Goal: Find specific page/section: Find specific page/section

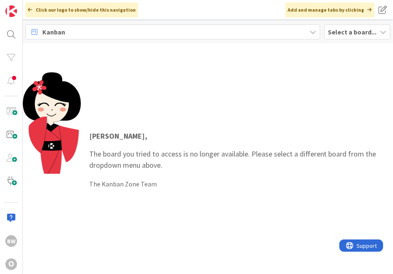
click at [345, 34] on b "Select a board..." at bounding box center [352, 32] width 49 height 8
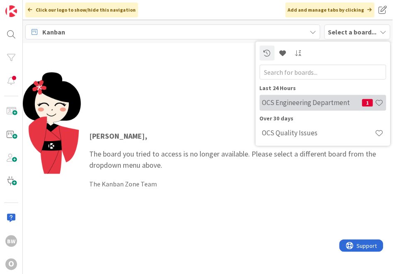
click at [326, 96] on div "OCS Engineering Department 1" at bounding box center [323, 103] width 126 height 16
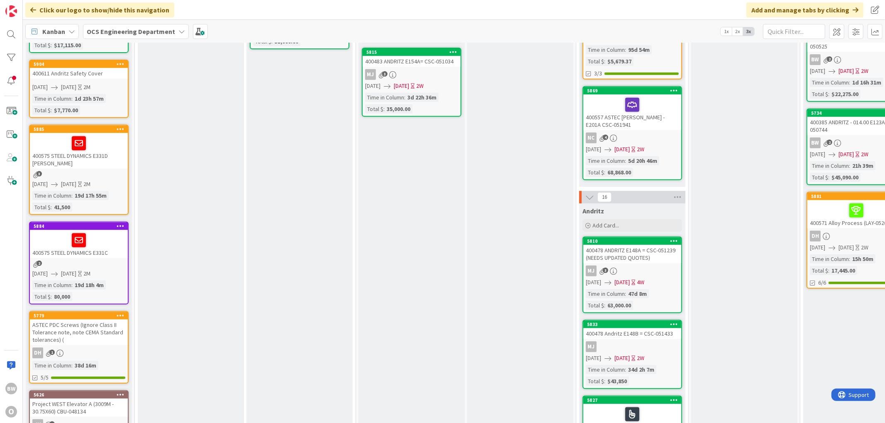
scroll to position [348, 0]
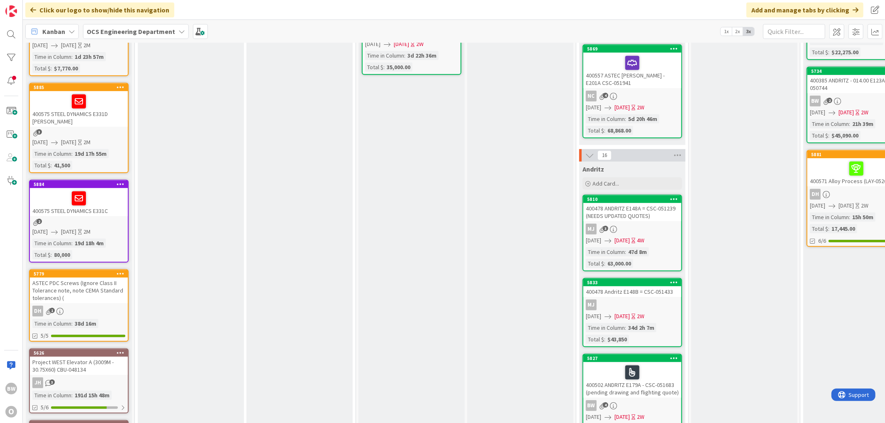
drag, startPoint x: 507, startPoint y: 415, endPoint x: 552, endPoint y: 413, distance: 45.3
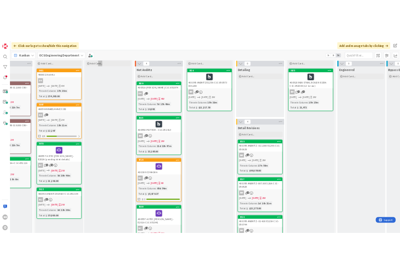
scroll to position [46, 281]
